Goal: Task Accomplishment & Management: Use online tool/utility

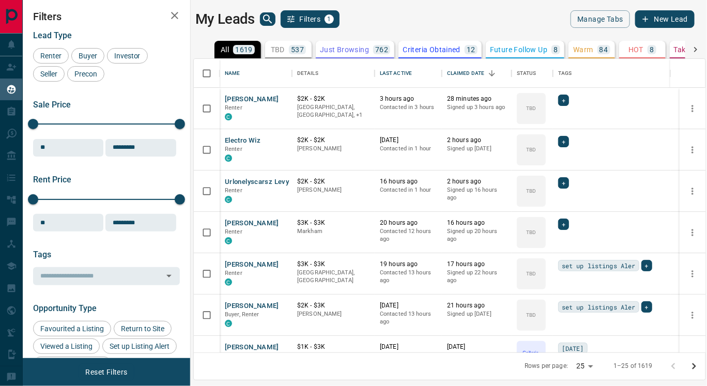
scroll to position [285, 503]
click at [416, 51] on p "Criteria Obtained" at bounding box center [431, 49] width 58 height 7
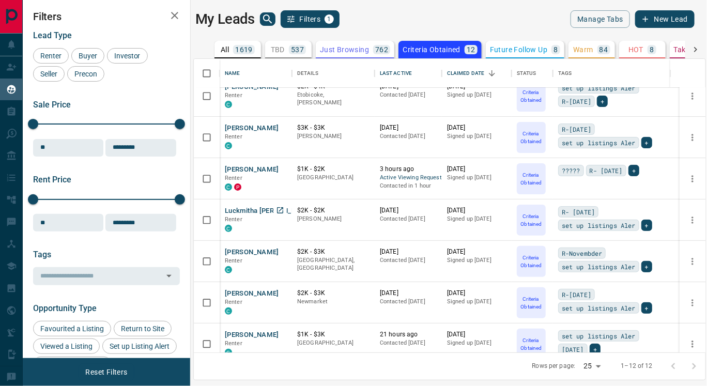
scroll to position [55, 0]
click at [252, 248] on button "[PERSON_NAME]" at bounding box center [252, 251] width 54 height 10
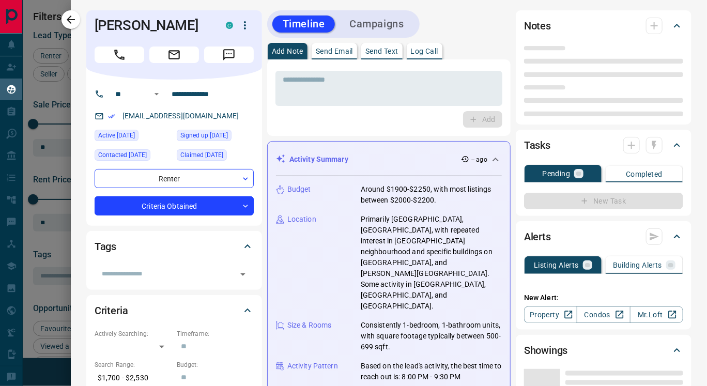
type input "**"
type input "**********"
type input "*"
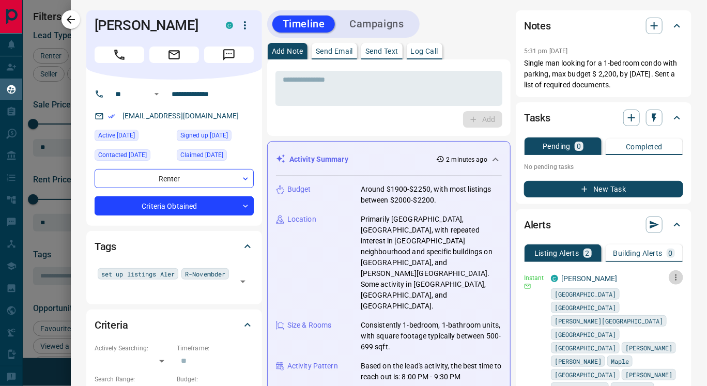
click at [671, 276] on icon "button" at bounding box center [675, 277] width 9 height 9
click at [647, 313] on link "Edit" at bounding box center [639, 313] width 23 height 10
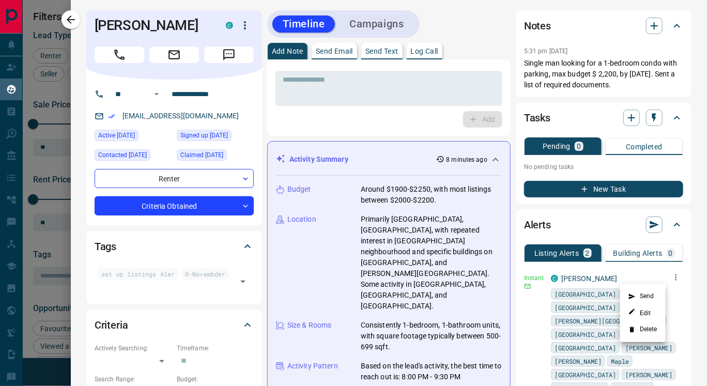
click at [383, 42] on div at bounding box center [353, 193] width 707 height 386
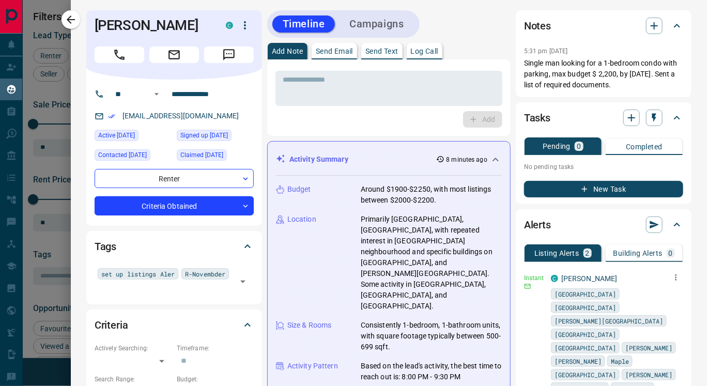
click at [383, 50] on p "Send Text" at bounding box center [381, 51] width 33 height 7
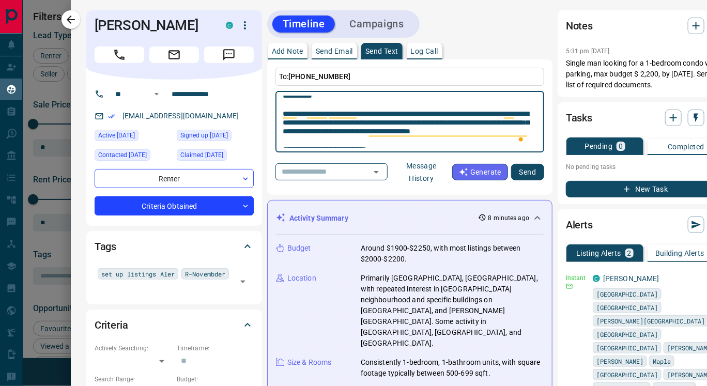
scroll to position [60, 0]
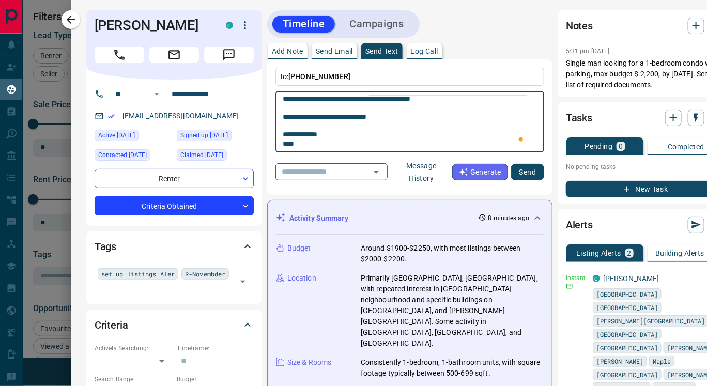
type textarea "**********"
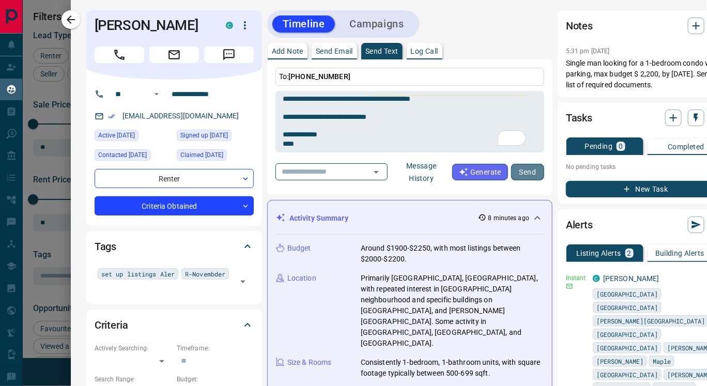
click at [526, 174] on button "Send" at bounding box center [527, 172] width 33 height 17
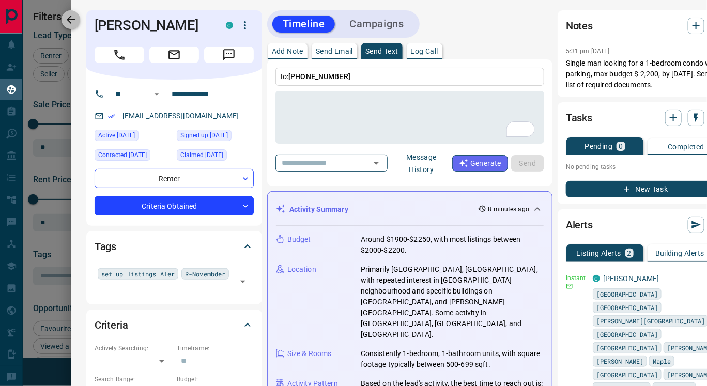
click at [68, 21] on icon "button" at bounding box center [71, 19] width 8 height 8
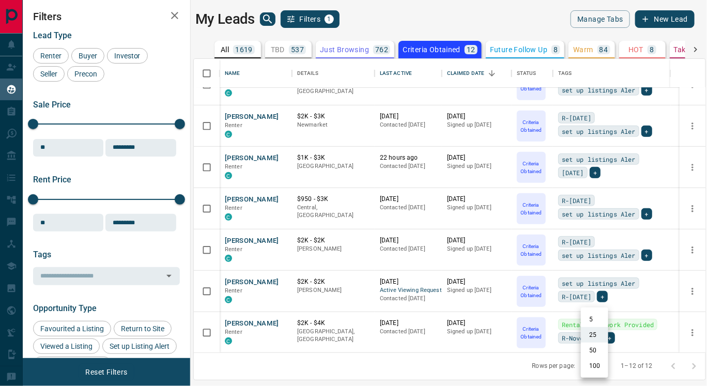
click at [590, 369] on body "Lead Transfers Claim Leads My Leads Tasks Opportunities Deals Campaigns Automat…" at bounding box center [353, 186] width 707 height 373
click at [589, 366] on li "100" at bounding box center [594, 365] width 27 height 15
type input "***"
click at [246, 322] on button "[PERSON_NAME]" at bounding box center [252, 324] width 54 height 10
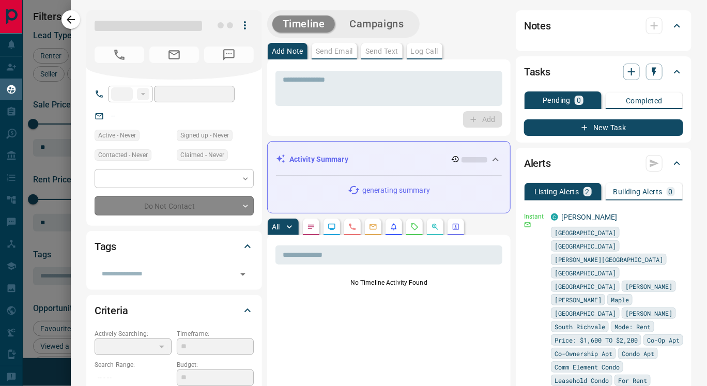
type input "**"
type input "**********"
type input "*"
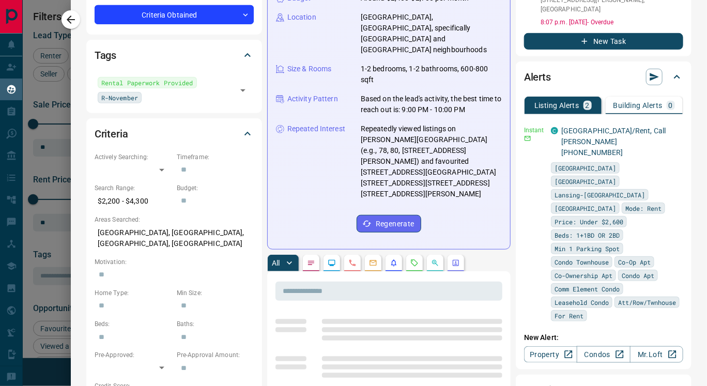
click at [336, 255] on button "button" at bounding box center [331, 263] width 17 height 17
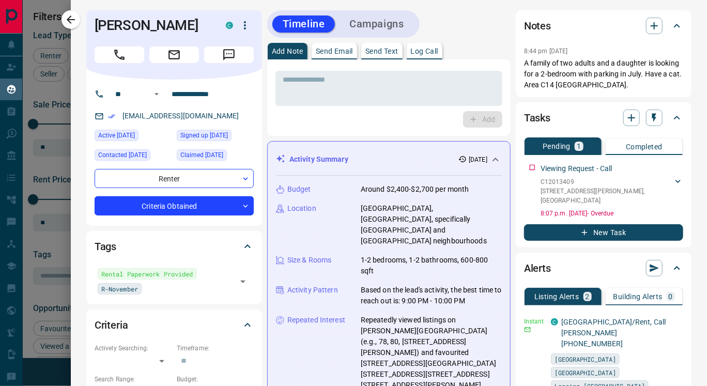
click at [377, 49] on p "Send Text" at bounding box center [381, 51] width 33 height 7
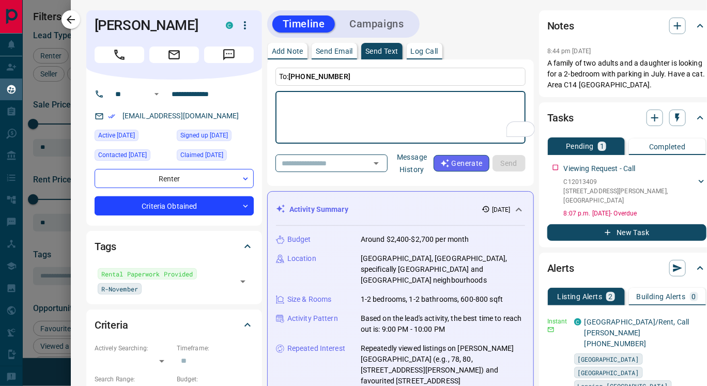
click at [426, 164] on button "Message History" at bounding box center [412, 163] width 43 height 29
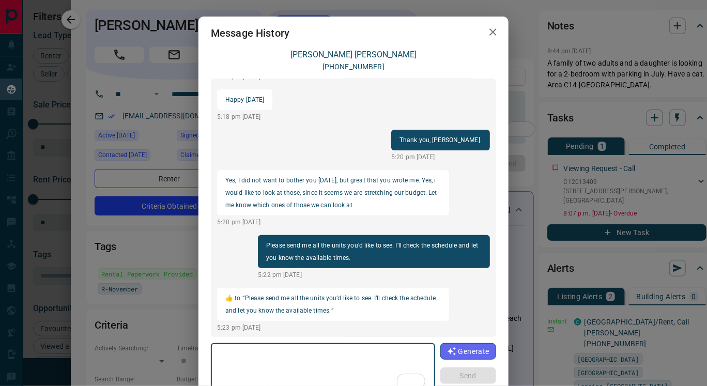
click at [489, 34] on icon "button" at bounding box center [492, 31] width 7 height 7
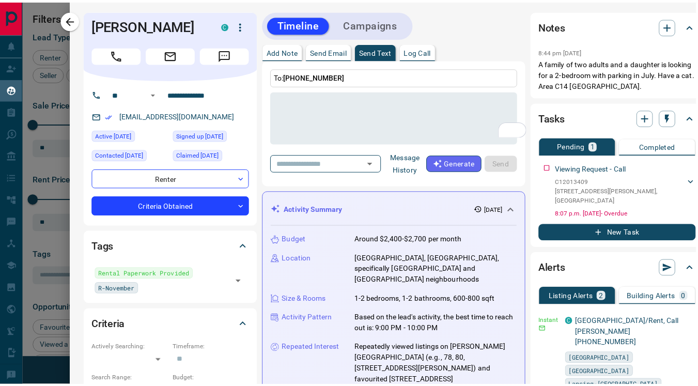
scroll to position [0, 1]
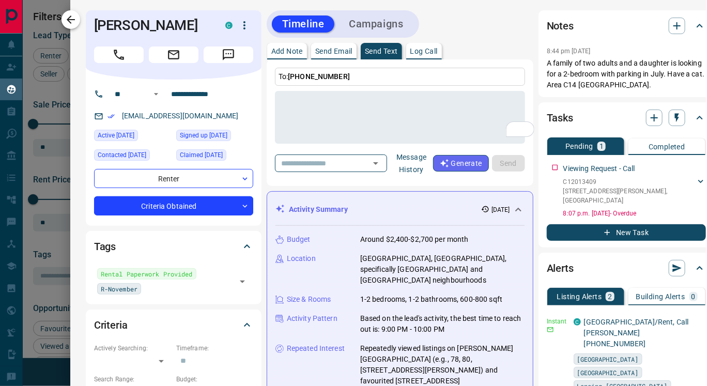
click at [66, 22] on icon "button" at bounding box center [71, 19] width 12 height 12
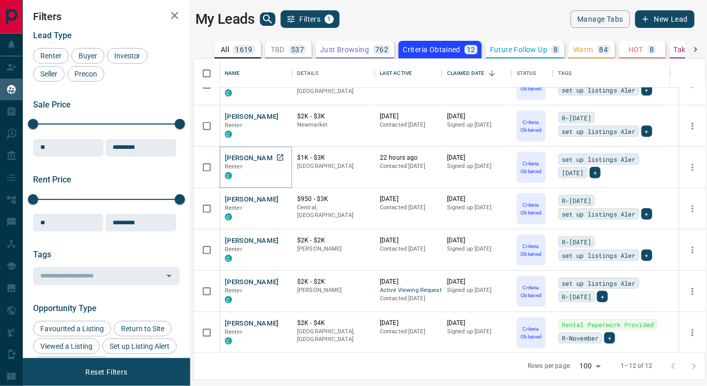
click at [254, 158] on button "[PERSON_NAME]" at bounding box center [252, 158] width 54 height 10
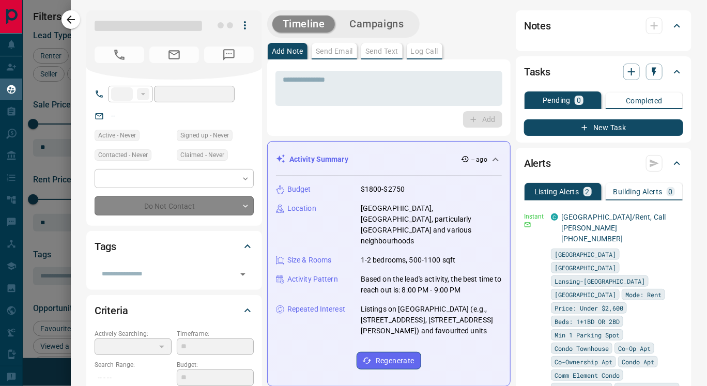
type input "**"
type input "**********"
type input "*"
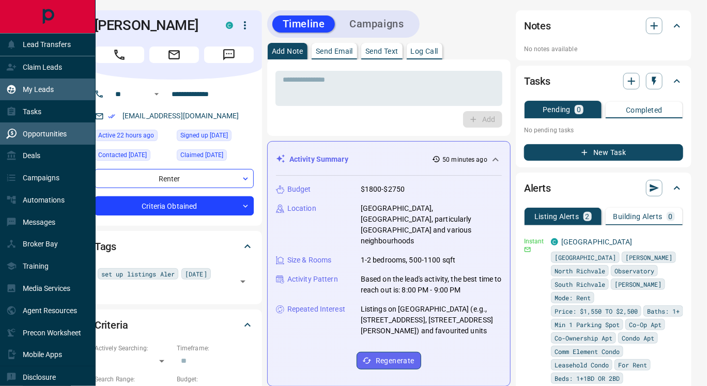
click at [33, 139] on div "Opportunities" at bounding box center [36, 133] width 60 height 17
click at [45, 132] on p "Opportunities" at bounding box center [45, 134] width 44 height 8
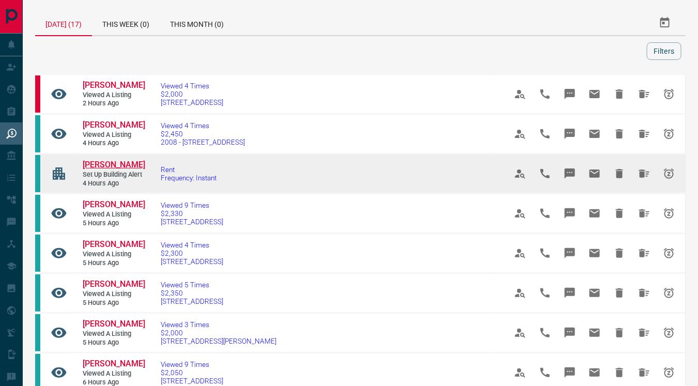
click at [107, 164] on span "[PERSON_NAME]" at bounding box center [114, 165] width 63 height 10
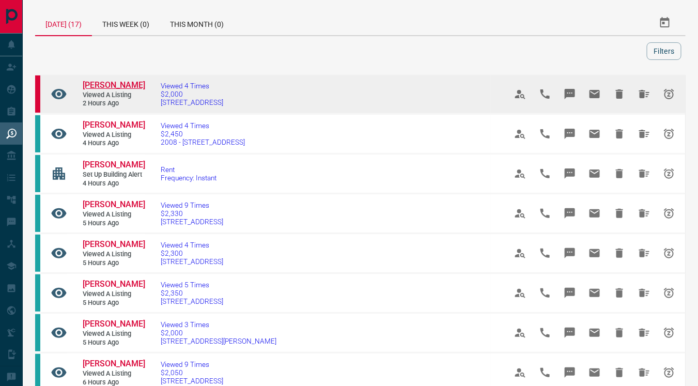
click at [113, 83] on span "[PERSON_NAME]" at bounding box center [114, 85] width 63 height 10
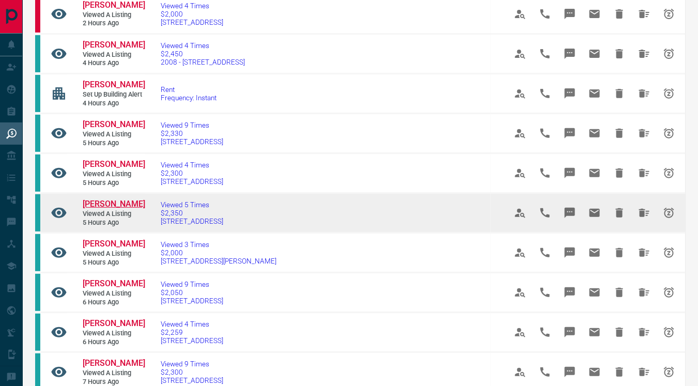
scroll to position [80, 0]
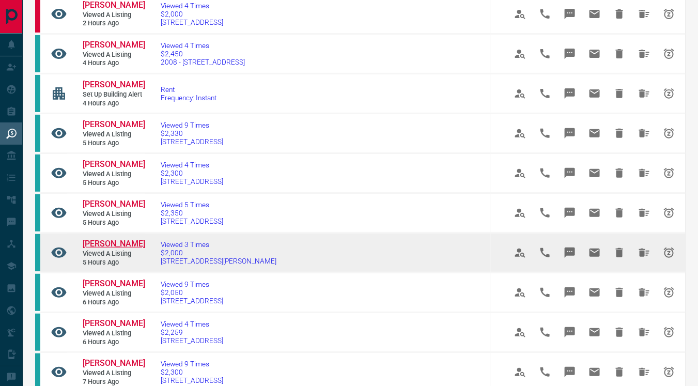
click at [108, 240] on span "[PERSON_NAME]" at bounding box center [114, 244] width 63 height 10
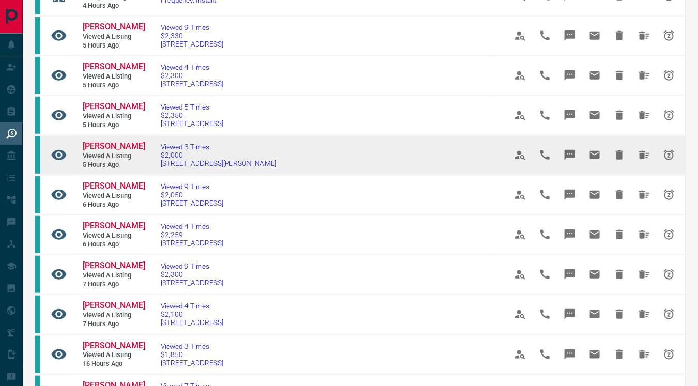
scroll to position [179, 0]
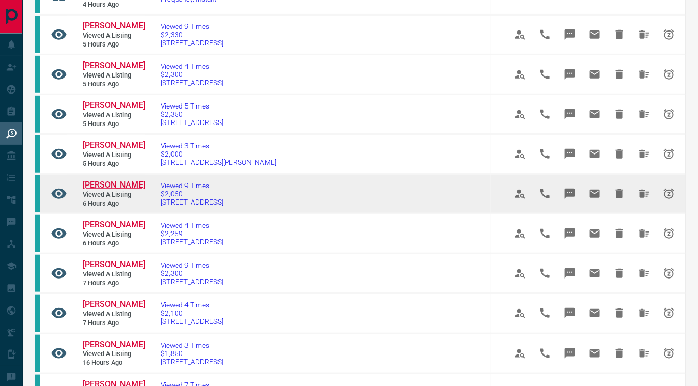
click at [109, 180] on span "[PERSON_NAME]" at bounding box center [114, 185] width 63 height 10
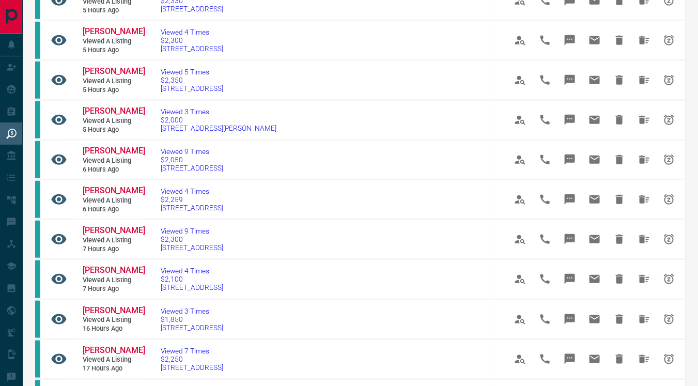
scroll to position [0, 0]
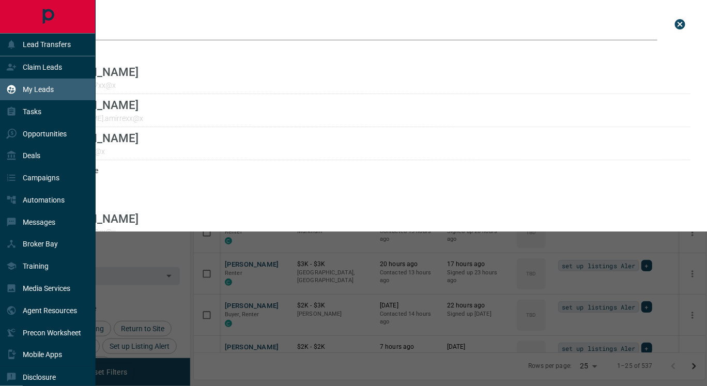
scroll to position [285, 503]
